Goal: Navigation & Orientation: Find specific page/section

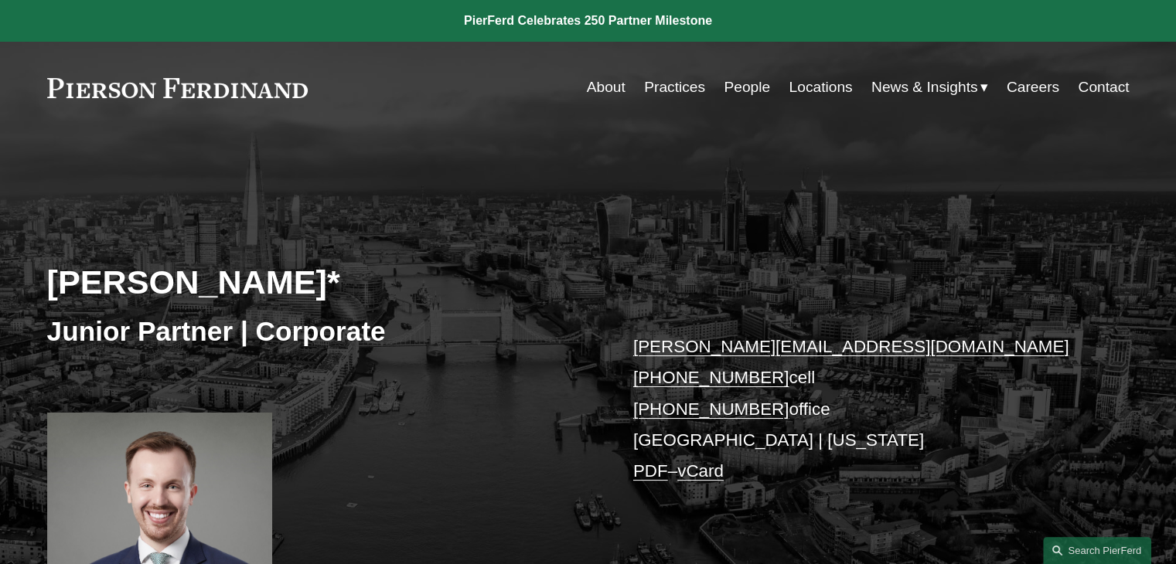
click at [597, 92] on link "About" at bounding box center [606, 87] width 39 height 29
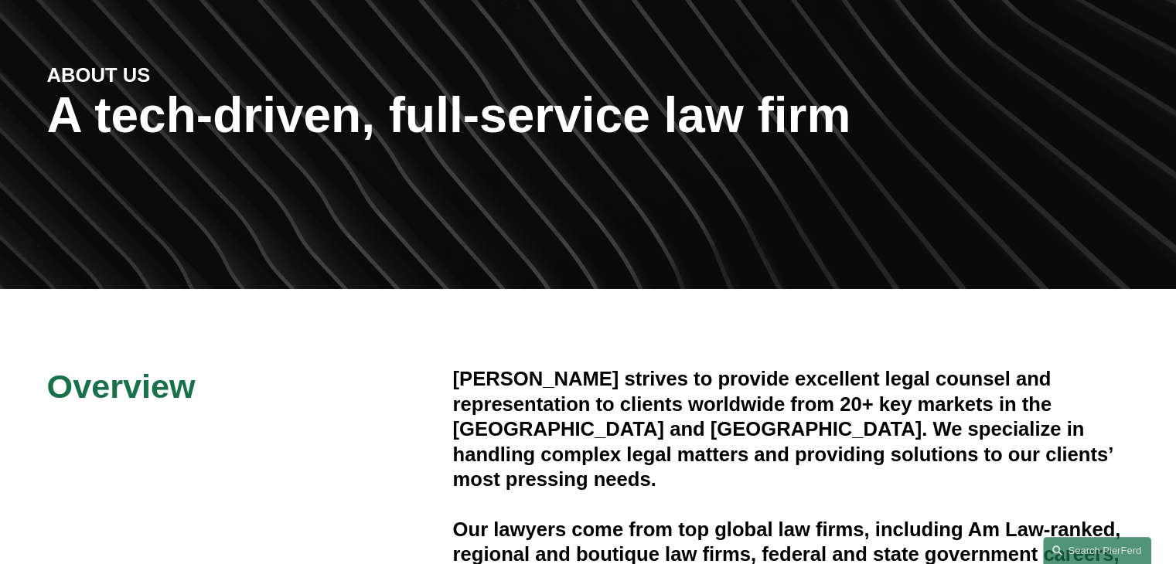
scroll to position [232, 0]
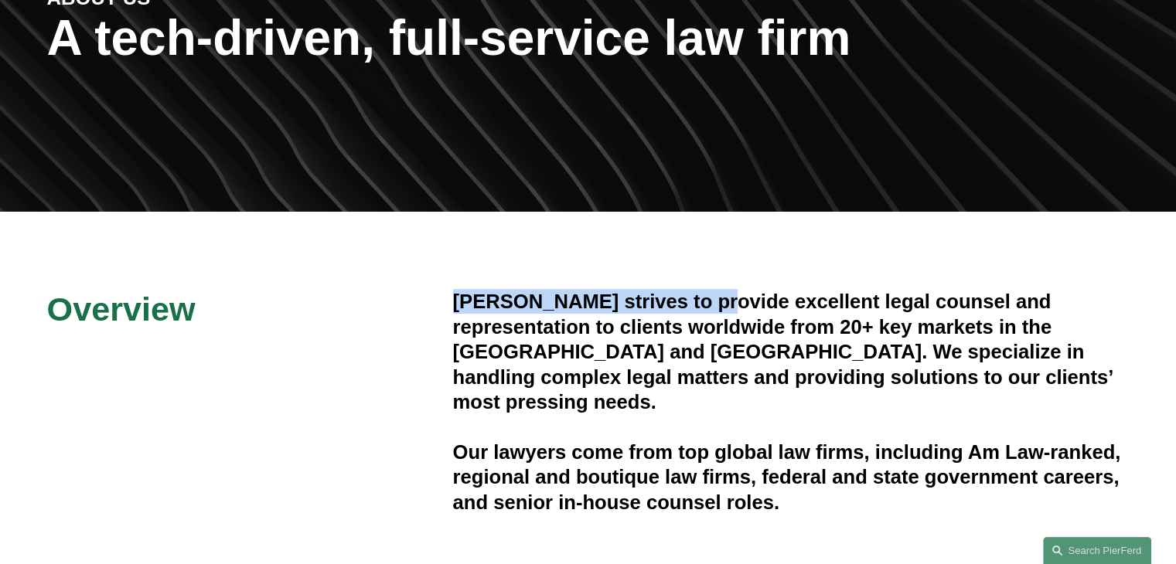
drag, startPoint x: 451, startPoint y: 292, endPoint x: 708, endPoint y: 310, distance: 257.2
click at [708, 310] on h4 "Pierson Ferdinand strives to provide excellent legal counsel and representation…" at bounding box center [791, 351] width 676 height 125
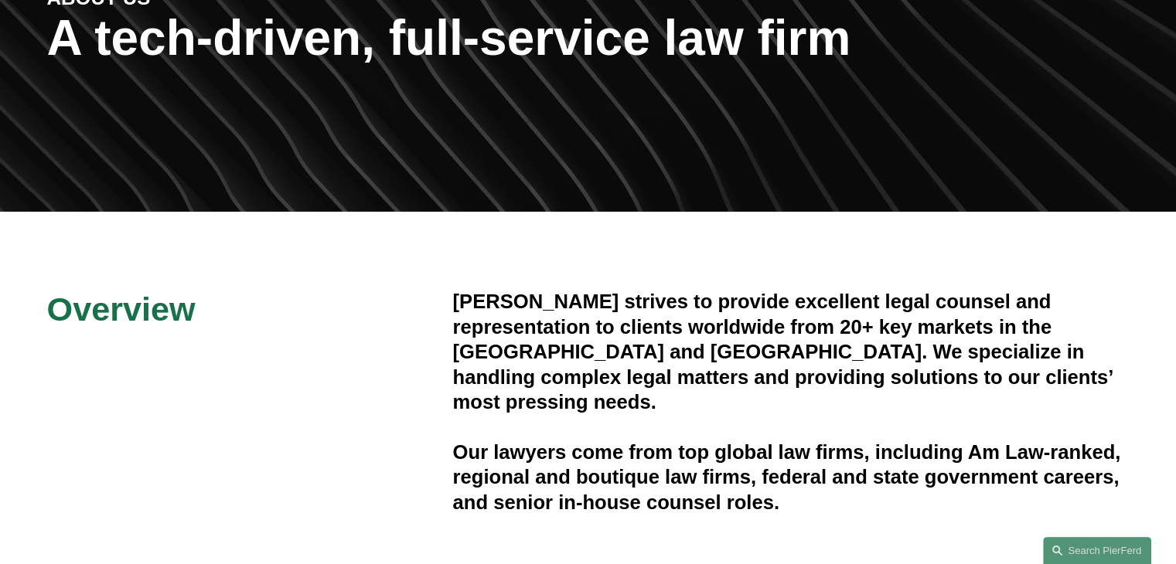
click at [735, 355] on h4 "Pierson Ferdinand strives to provide excellent legal counsel and representation…" at bounding box center [791, 351] width 676 height 125
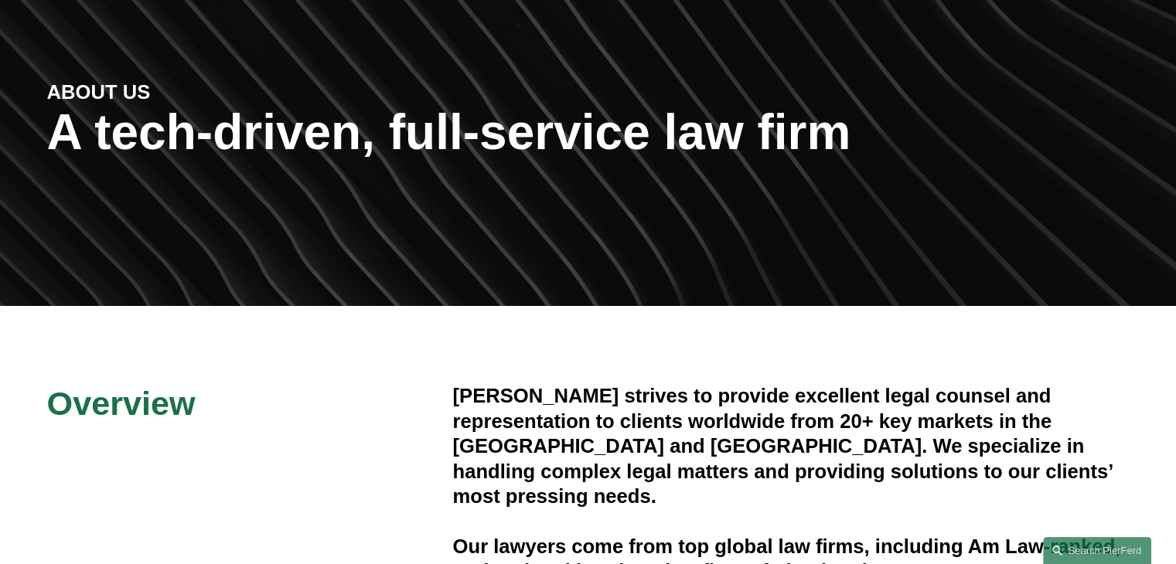
scroll to position [0, 0]
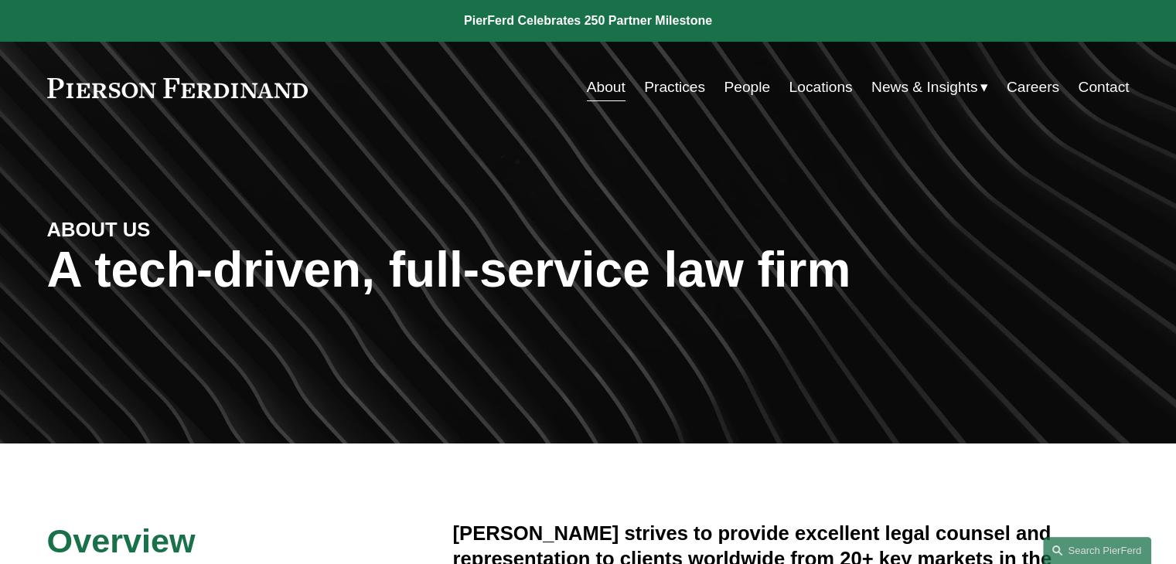
click at [725, 84] on link "People" at bounding box center [747, 87] width 46 height 29
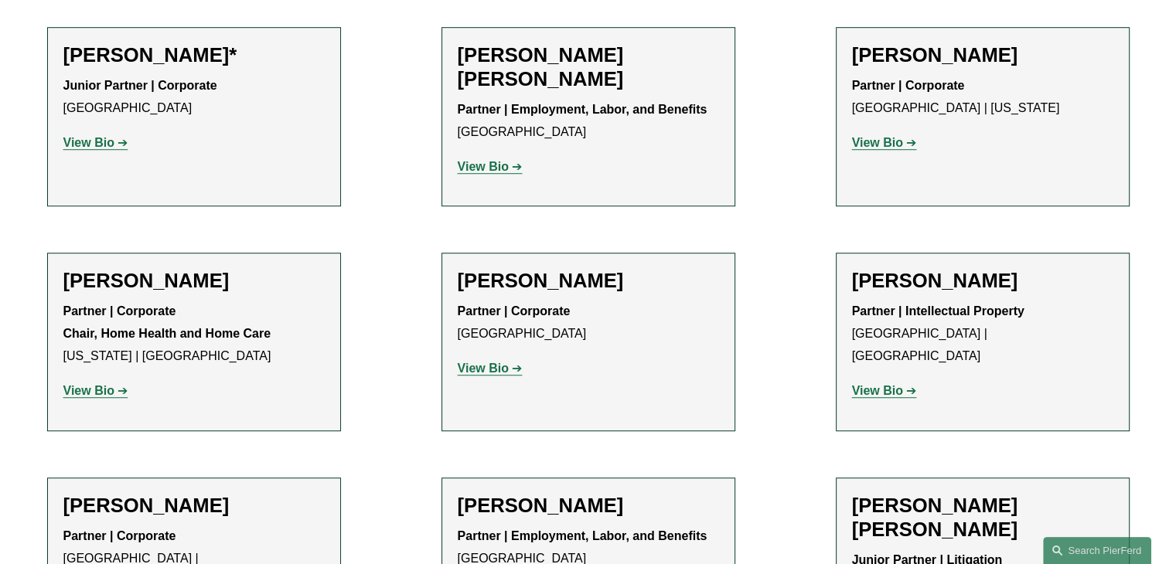
scroll to position [1082, 0]
